Goal: Task Accomplishment & Management: Use online tool/utility

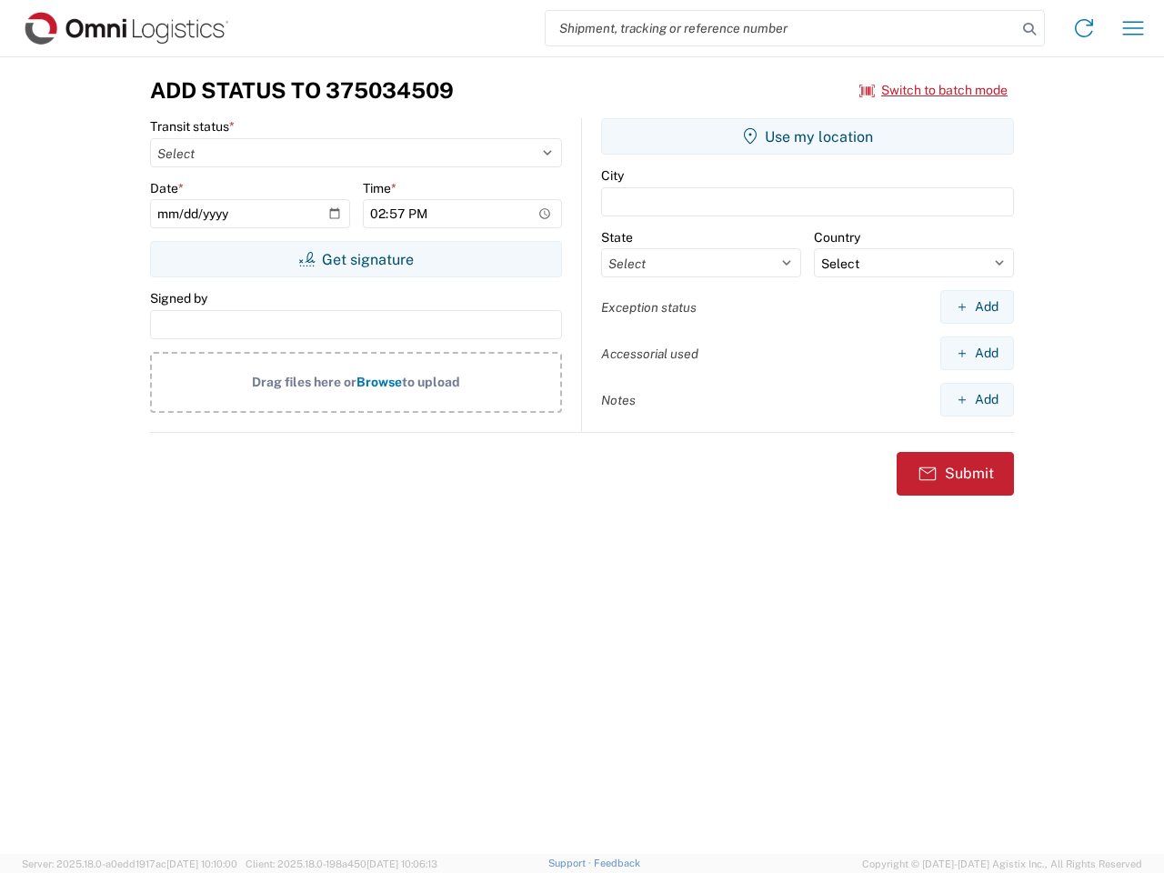
click at [781, 28] on input "search" at bounding box center [781, 28] width 471 height 35
click at [1029, 29] on icon at bounding box center [1029, 28] width 25 height 25
click at [1084, 28] on icon at bounding box center [1083, 28] width 29 height 29
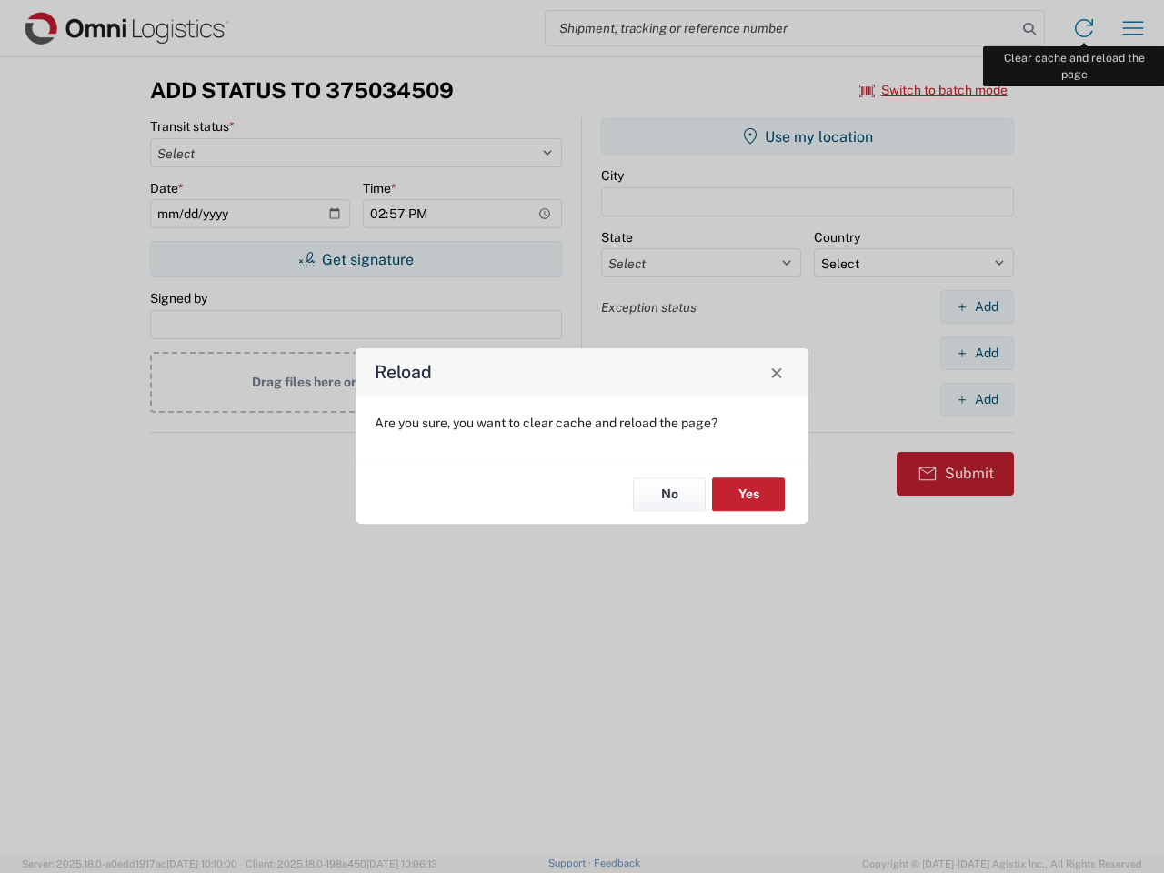
click at [1133, 28] on div "Reload Are you sure, you want to clear cache and reload the page? No Yes" at bounding box center [582, 436] width 1164 height 873
click at [934, 90] on div "Reload Are you sure, you want to clear cache and reload the page? No Yes" at bounding box center [582, 436] width 1164 height 873
click at [356, 259] on div "Reload Are you sure, you want to clear cache and reload the page? No Yes" at bounding box center [582, 436] width 1164 height 873
click at [808, 136] on div "Reload Are you sure, you want to clear cache and reload the page? No Yes" at bounding box center [582, 436] width 1164 height 873
click at [977, 306] on div "Reload Are you sure, you want to clear cache and reload the page? No Yes" at bounding box center [582, 436] width 1164 height 873
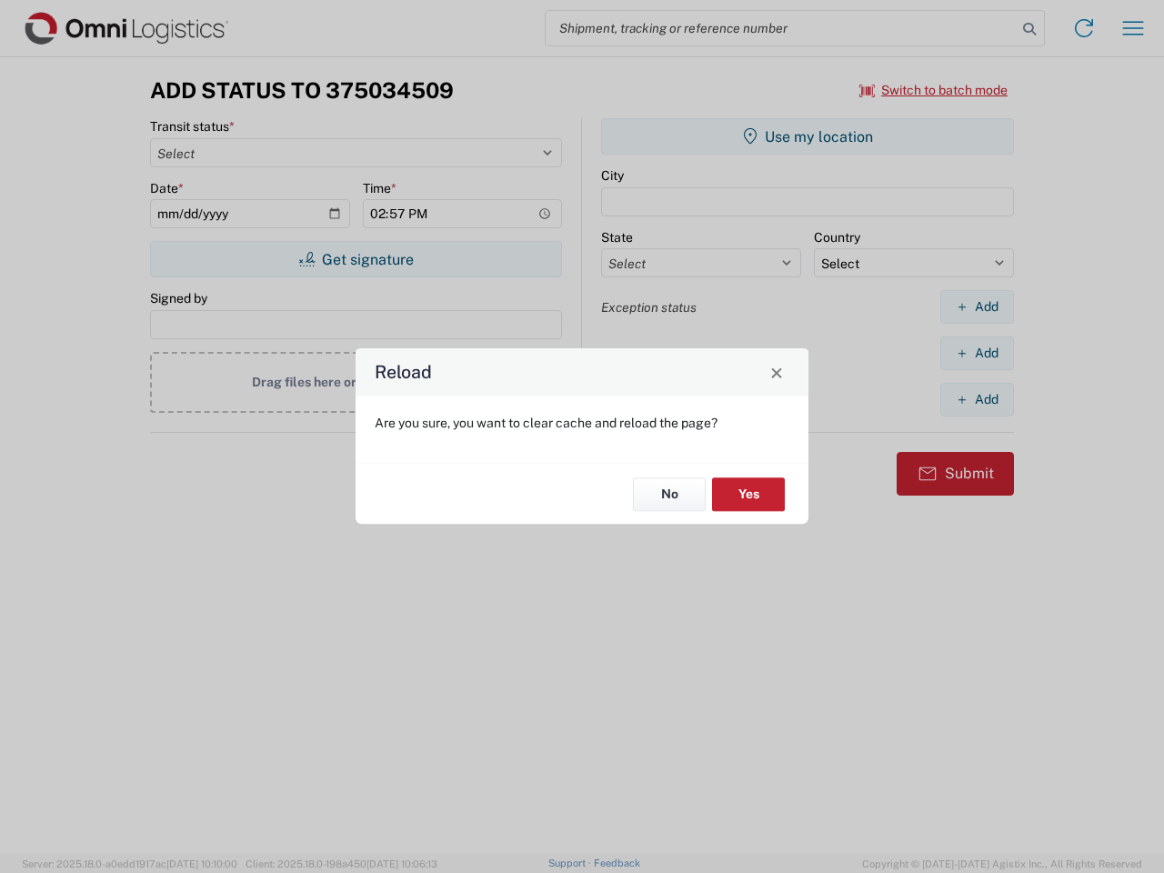
click at [977, 353] on div "Reload Are you sure, you want to clear cache and reload the page? No Yes" at bounding box center [582, 436] width 1164 height 873
click at [977, 399] on div "Reload Are you sure, you want to clear cache and reload the page? No Yes" at bounding box center [582, 436] width 1164 height 873
